Goal: Task Accomplishment & Management: Use online tool/utility

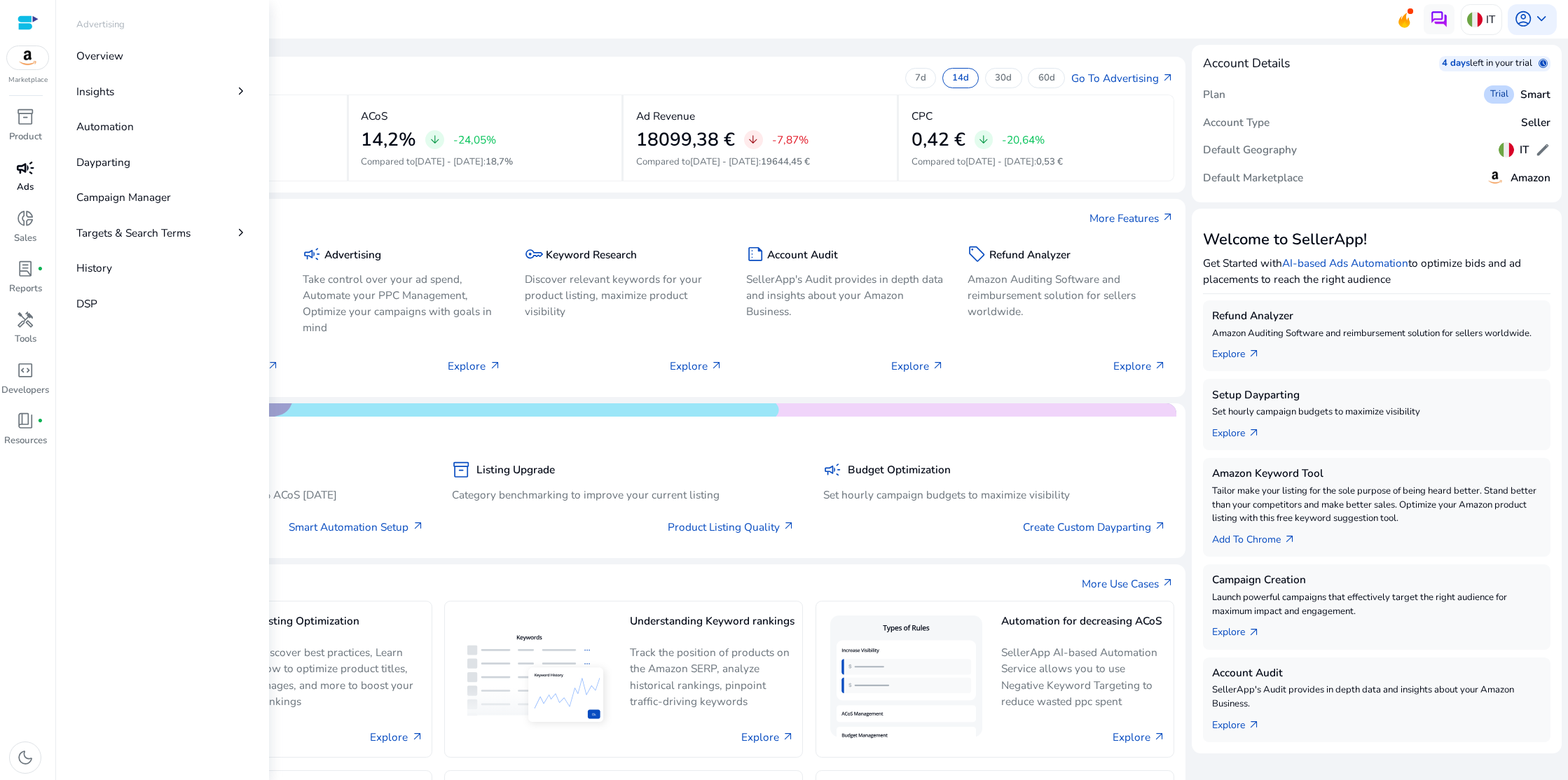
click at [25, 168] on span "campaign" at bounding box center [25, 167] width 18 height 18
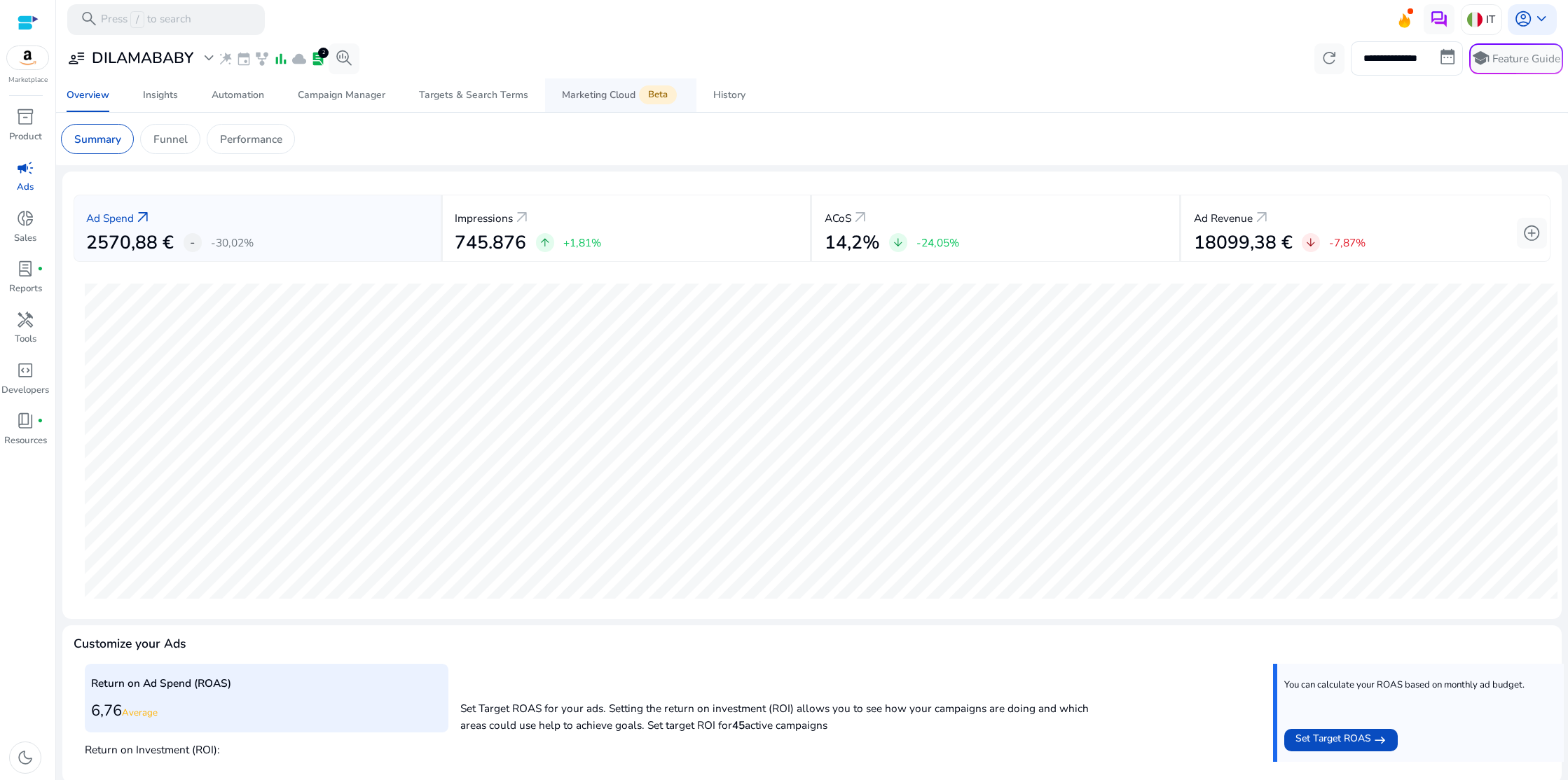
click at [608, 91] on div "Marketing Cloud Beta" at bounding box center [621, 95] width 117 height 12
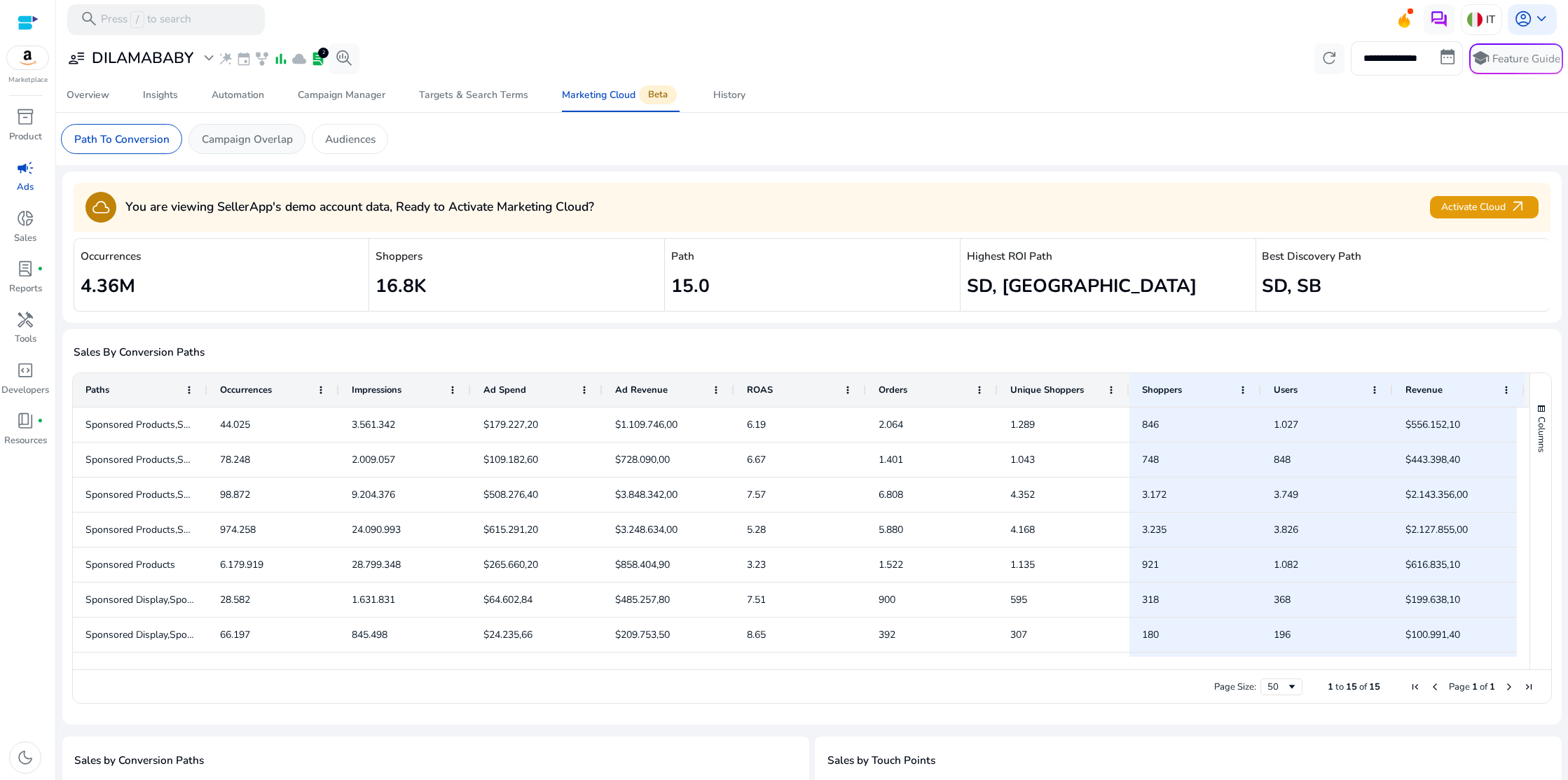
click at [268, 139] on p "Campaign Overlap" at bounding box center [247, 139] width 91 height 16
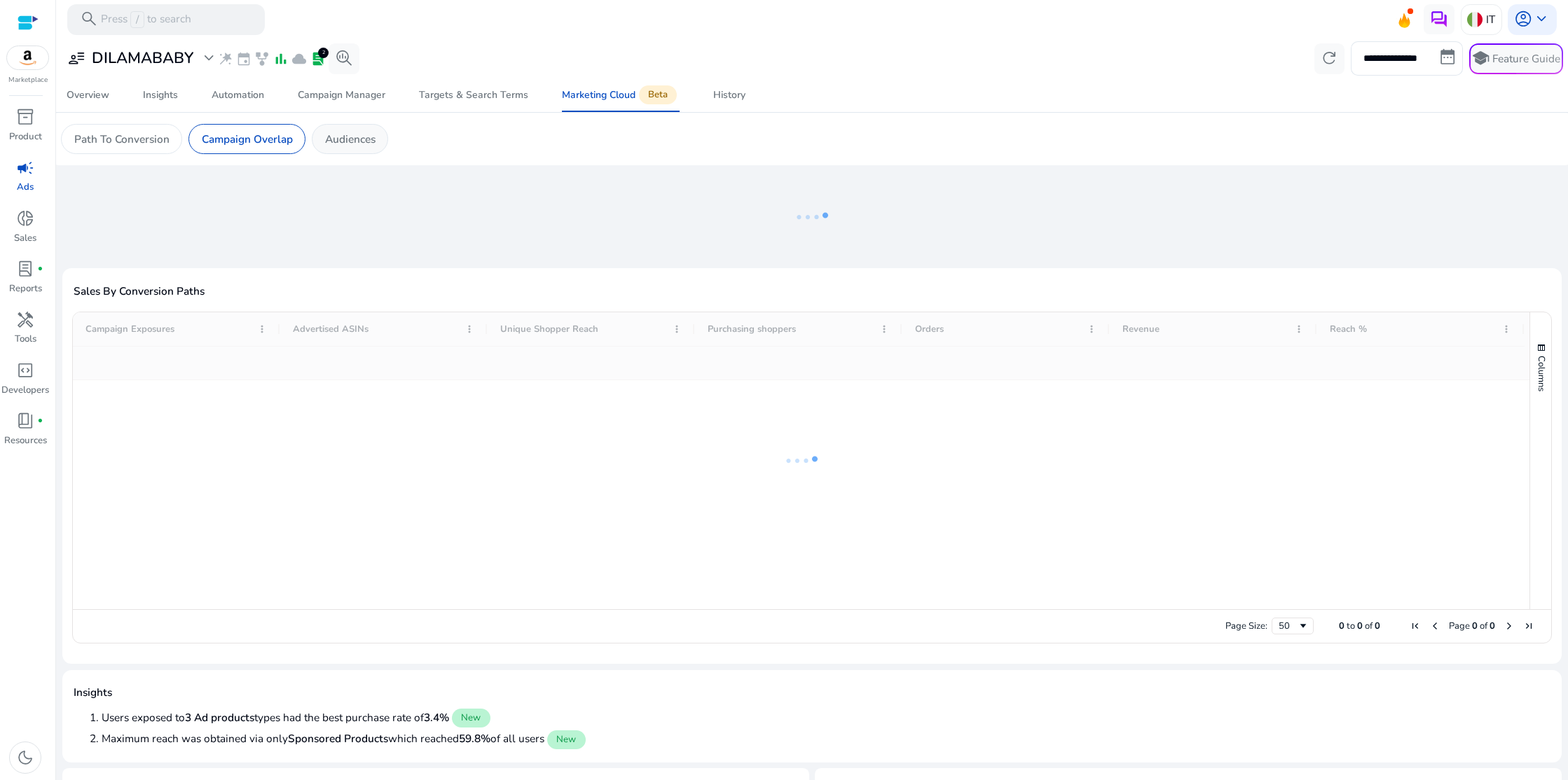
click at [342, 137] on p "Audiences" at bounding box center [350, 139] width 51 height 16
